Goal: Use online tool/utility: Use online tool/utility

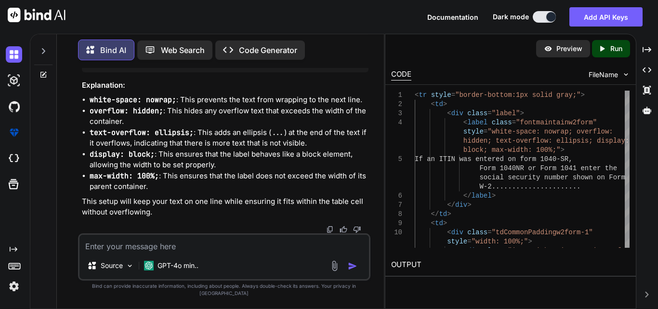
scroll to position [11246, 0]
drag, startPoint x: 85, startPoint y: 86, endPoint x: 126, endPoint y: 116, distance: 51.3
copy code "< tr style = "border-bottom:1px solid gray;" > < td > < div class = "label" > <…"
click at [156, 249] on textarea at bounding box center [223, 242] width 289 height 17
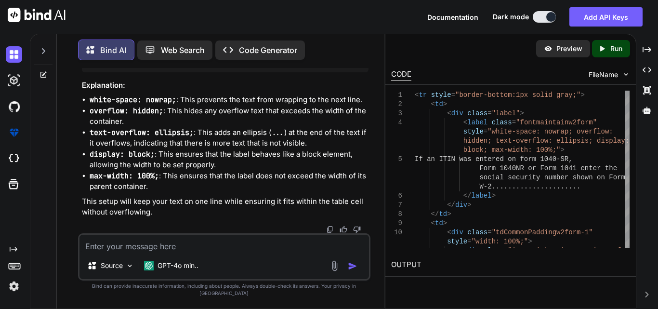
paste textarea "<td> <div class="label"> <label class="fontmaintainw2form"> <span style="color:…"
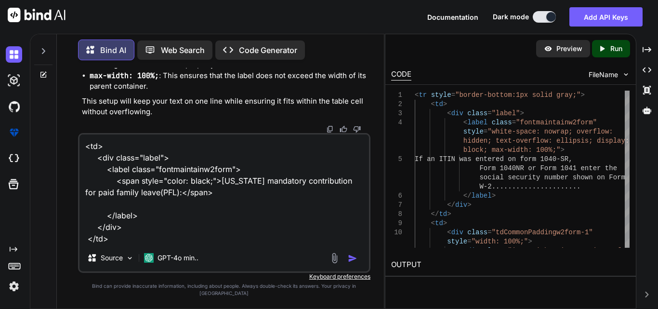
drag, startPoint x: 161, startPoint y: 249, endPoint x: 133, endPoint y: 247, distance: 28.6
click at [133, 244] on textarea "<td> <div class="label"> <label class="fontmaintainw2form"> <span style="color:…" at bounding box center [223, 189] width 289 height 110
type textarea "<td> <div class="label"> <label class="fontmaintainw2form"> <span style="color:…"
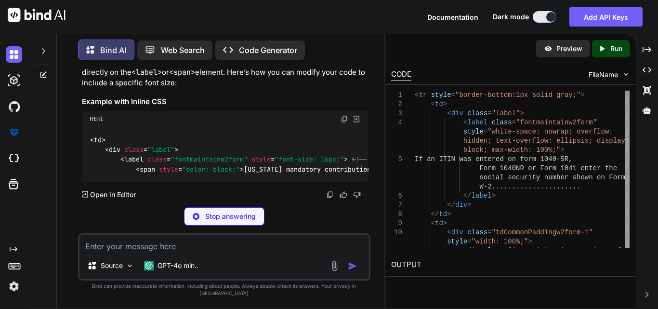
scroll to position [11554, 0]
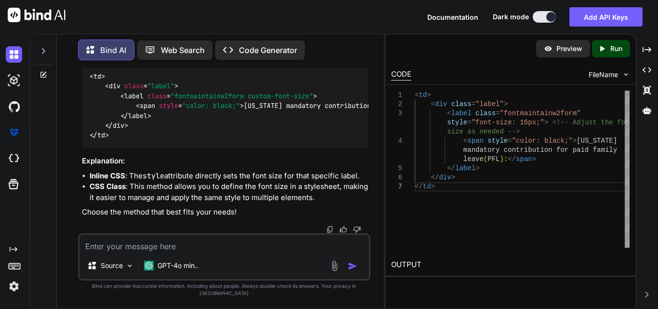
drag, startPoint x: 343, startPoint y: 165, endPoint x: 281, endPoint y: 167, distance: 62.6
copy span "font-size: 16px;"
drag, startPoint x: 351, startPoint y: 164, endPoint x: 255, endPoint y: 164, distance: 95.8
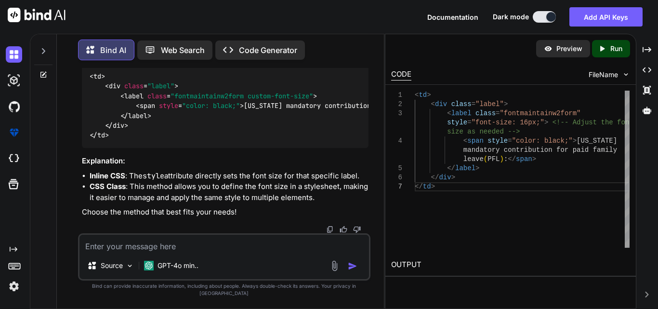
copy span "style = "font-size: 16px;""
